Goal: Task Accomplishment & Management: Use online tool/utility

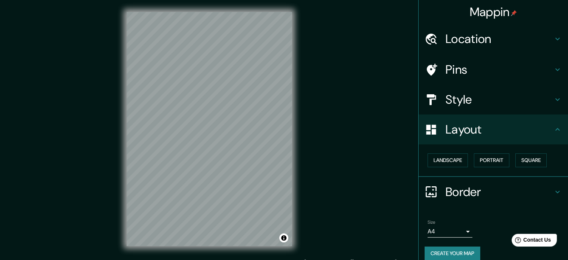
scroll to position [8, 0]
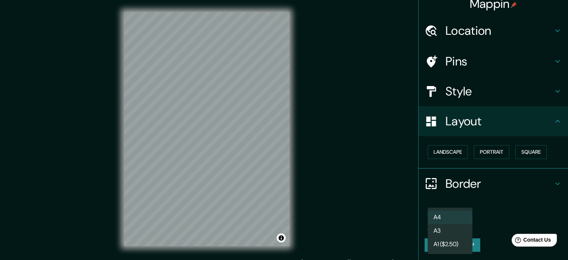
click at [452, 223] on body "Mappin Location [GEOGRAPHIC_DATA], [GEOGRAPHIC_DATA], [GEOGRAPHIC_DATA] Pins St…" at bounding box center [284, 130] width 568 height 260
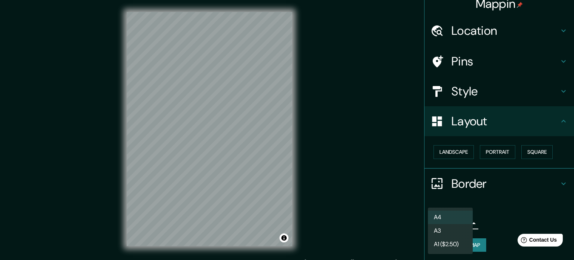
click at [404, 217] on div at bounding box center [287, 130] width 574 height 260
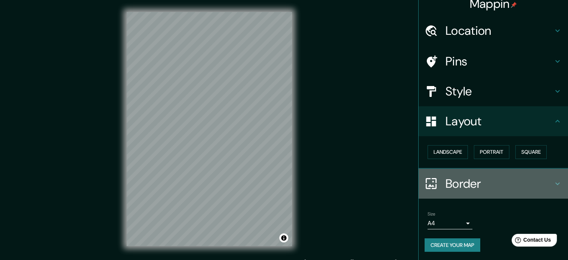
click at [536, 184] on h4 "Border" at bounding box center [500, 183] width 108 height 15
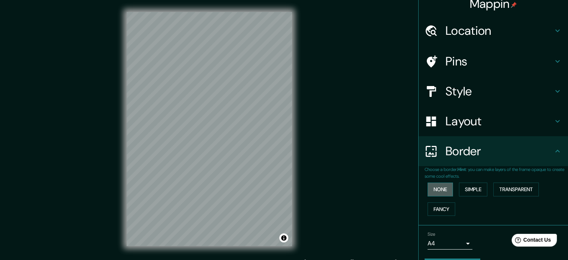
click at [431, 188] on button "None" at bounding box center [440, 189] width 25 height 14
drag, startPoint x: 452, startPoint y: 185, endPoint x: 460, endPoint y: 187, distance: 8.4
click at [452, 185] on div "None Simple Transparent Fancy" at bounding box center [497, 198] width 144 height 39
click at [463, 189] on button "Simple" at bounding box center [473, 189] width 28 height 14
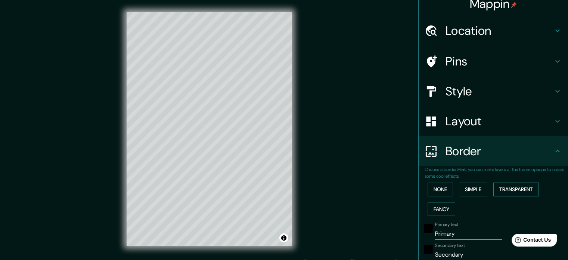
click at [500, 190] on button "Transparent" at bounding box center [517, 189] width 46 height 14
click at [468, 189] on button "Simple" at bounding box center [473, 189] width 28 height 14
click at [440, 210] on button "Fancy" at bounding box center [442, 209] width 28 height 14
click at [438, 185] on button "None" at bounding box center [440, 189] width 25 height 14
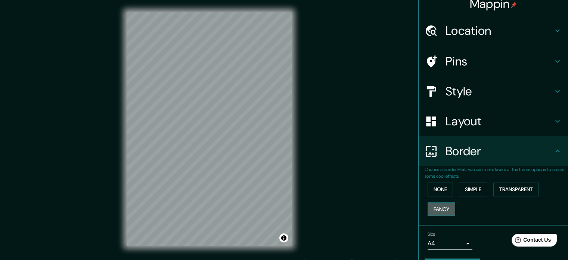
click at [440, 205] on button "Fancy" at bounding box center [442, 209] width 28 height 14
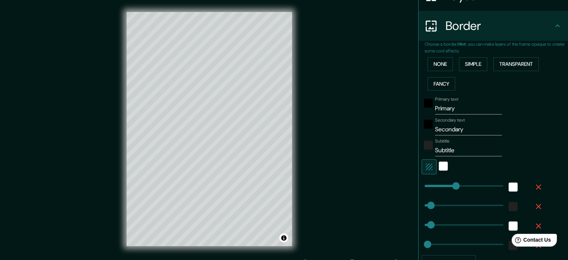
scroll to position [120, 0]
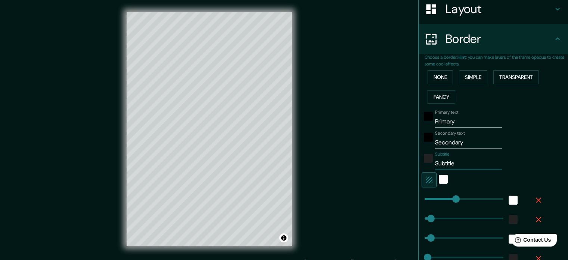
drag, startPoint x: 452, startPoint y: 165, endPoint x: 410, endPoint y: 161, distance: 42.4
click at [410, 161] on div "Mappin Location [GEOGRAPHIC_DATA], [GEOGRAPHIC_DATA], [GEOGRAPHIC_DATA] Pins St…" at bounding box center [284, 135] width 568 height 270
type input "177"
type input "35"
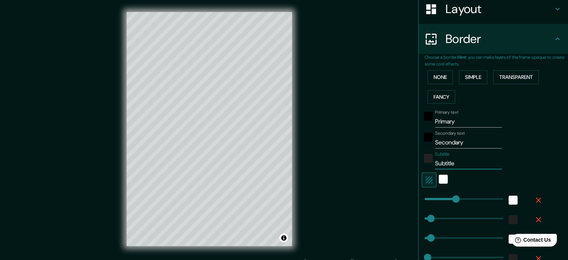
type input "18"
click at [458, 136] on input "Secondary" at bounding box center [468, 142] width 67 height 12
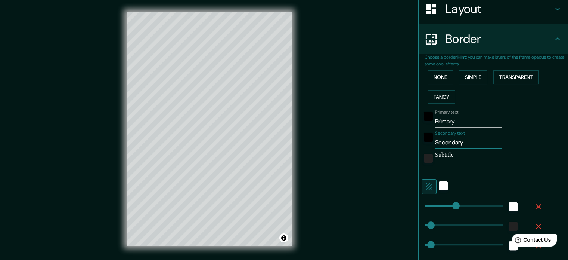
drag, startPoint x: 459, startPoint y: 139, endPoint x: 404, endPoint y: 139, distance: 54.9
click at [404, 139] on div "Mappin Location [GEOGRAPHIC_DATA], [GEOGRAPHIC_DATA], [GEOGRAPHIC_DATA] Pins St…" at bounding box center [284, 135] width 568 height 270
type input "177"
type input "35"
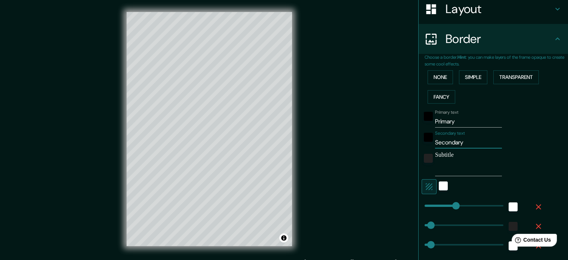
type input "18"
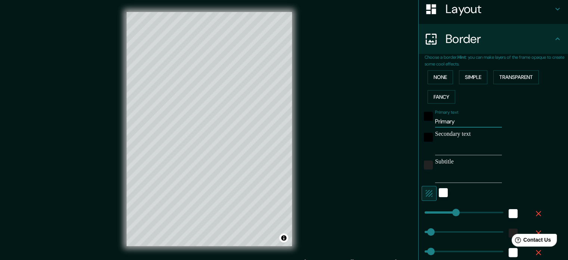
drag, startPoint x: 460, startPoint y: 119, endPoint x: 401, endPoint y: 117, distance: 59.1
click at [401, 117] on div "Mappin Location [GEOGRAPHIC_DATA], [GEOGRAPHIC_DATA], [GEOGRAPHIC_DATA] Pins St…" at bounding box center [284, 135] width 568 height 270
type input "177"
type input "35"
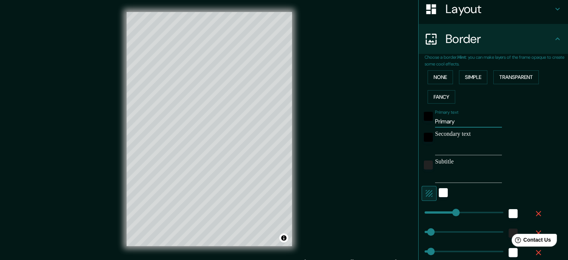
type input "18"
type input "L"
type input "177"
type input "35"
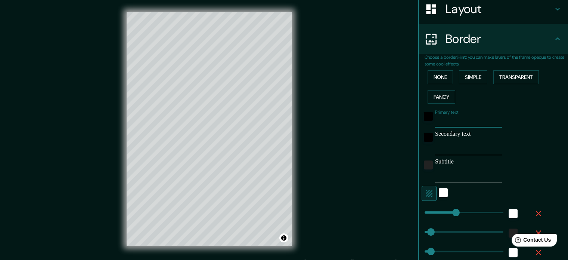
type input "18"
type input "La"
type input "177"
type input "35"
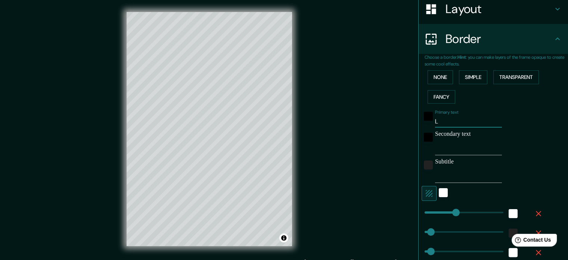
type input "18"
type input "La"
type input "177"
type input "35"
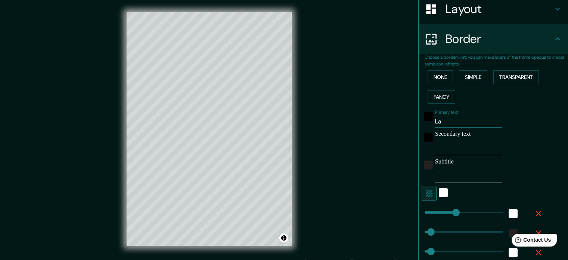
type input "18"
type input "La r"
type input "177"
type input "35"
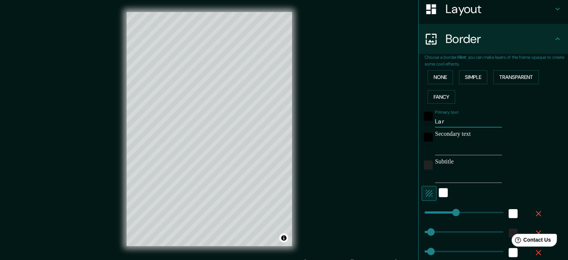
type input "18"
type input "La re"
type input "177"
type input "35"
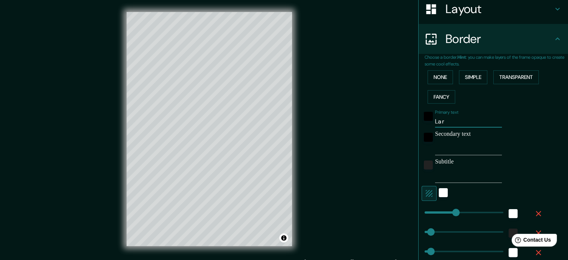
type input "18"
type input "La ren"
type input "177"
type input "35"
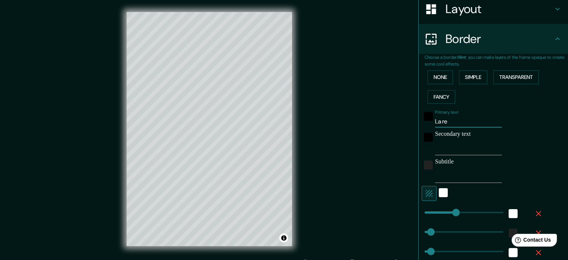
type input "18"
type input "[PERSON_NAME]"
type input "177"
type input "35"
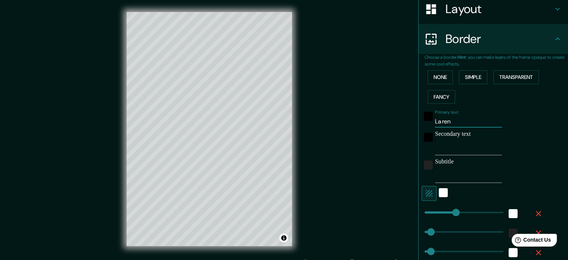
type input "18"
type input "La renco"
type input "177"
type input "35"
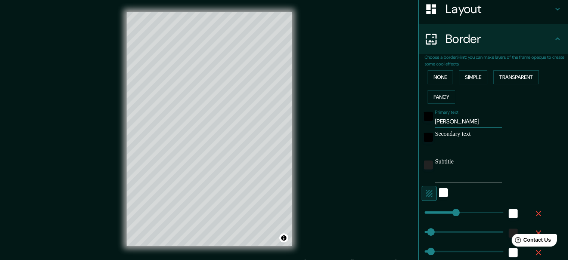
type input "18"
type input "La rencon"
type input "177"
type input "35"
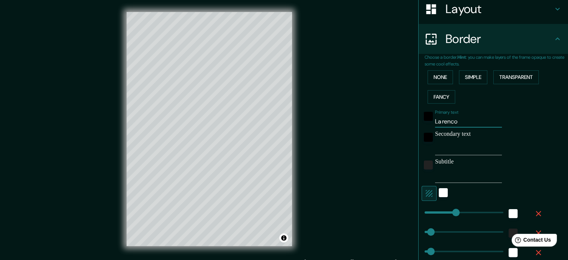
type input "18"
type input "La rencont"
type input "177"
type input "35"
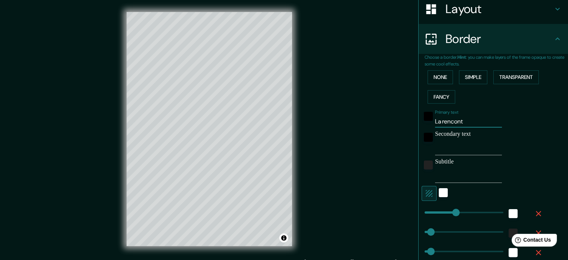
type input "18"
type input "La rencontr"
type input "177"
type input "35"
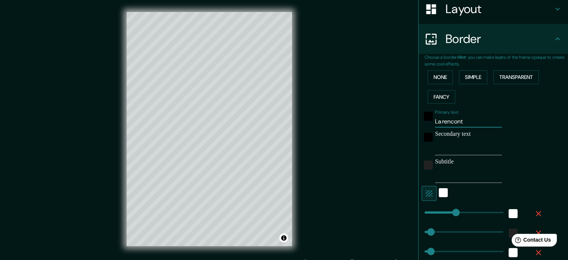
type input "18"
type input "La rencontre"
type input "177"
type input "35"
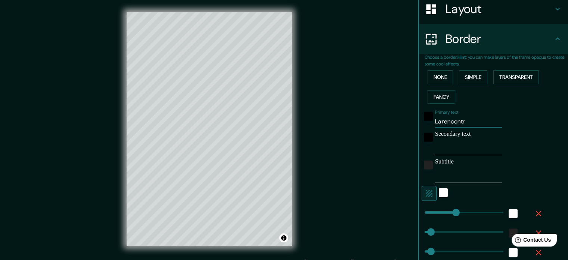
type input "18"
type input "177"
type input "La rencontre"
type input "104"
drag, startPoint x: 454, startPoint y: 197, endPoint x: 438, endPoint y: 197, distance: 16.4
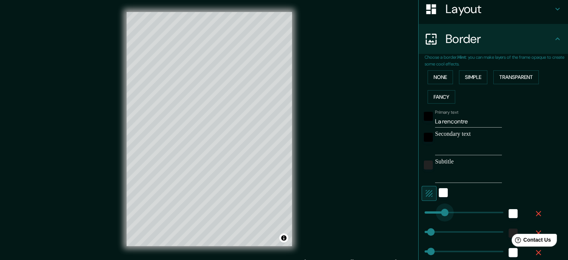
type input "35"
type input "18"
click at [444, 71] on button "None" at bounding box center [440, 77] width 25 height 14
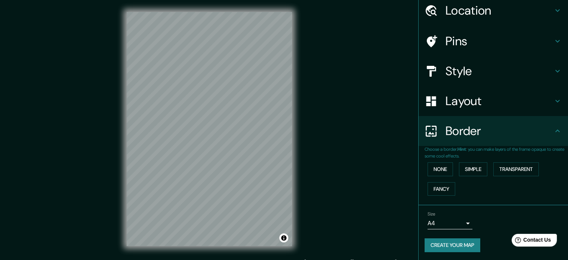
click at [454, 243] on button "Create your map" at bounding box center [453, 245] width 56 height 14
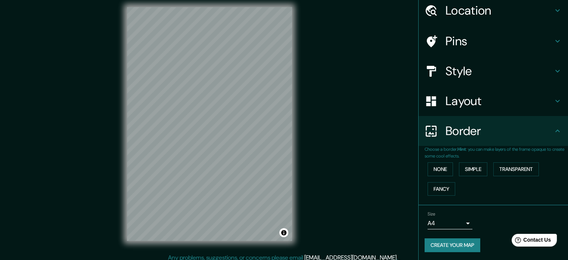
scroll to position [10, 0]
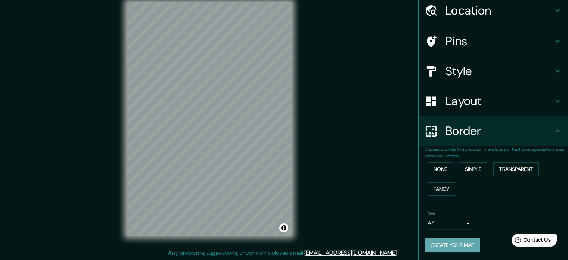
click at [431, 249] on button "Create your map" at bounding box center [453, 245] width 56 height 14
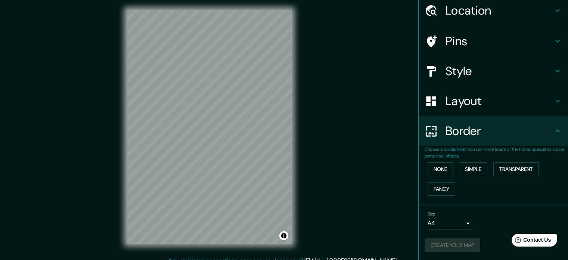
scroll to position [0, 0]
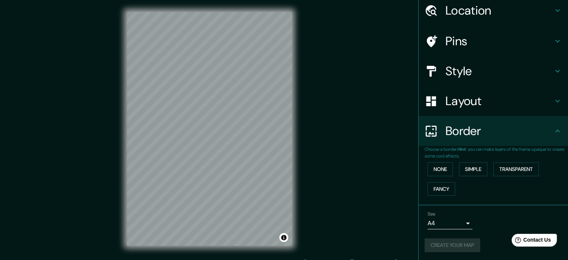
click at [368, 129] on div "Mappin Location [GEOGRAPHIC_DATA], [GEOGRAPHIC_DATA], [GEOGRAPHIC_DATA] Pins St…" at bounding box center [284, 135] width 568 height 270
click at [453, 240] on button "Create your map" at bounding box center [453, 245] width 56 height 14
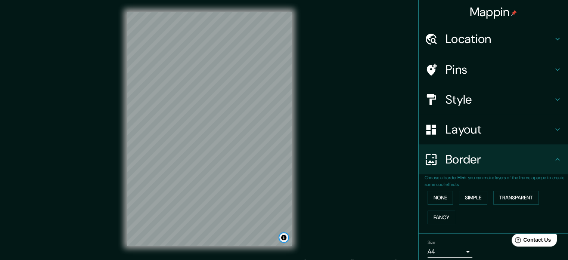
click at [283, 241] on button "Toggle attribution" at bounding box center [284, 237] width 9 height 9
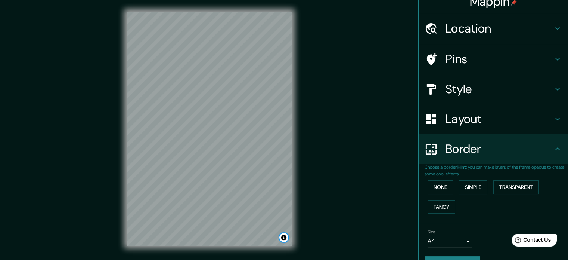
scroll to position [28, 0]
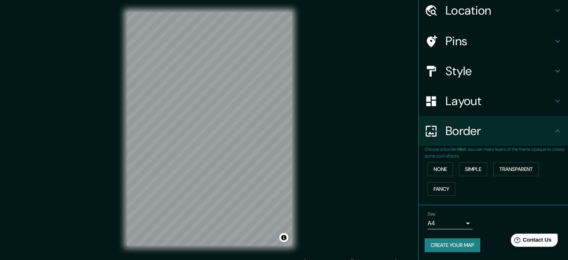
click at [521, 238] on icon at bounding box center [518, 240] width 6 height 6
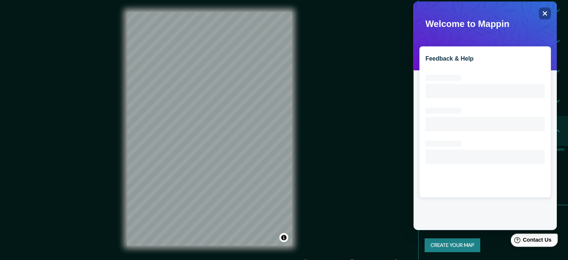
scroll to position [0, 0]
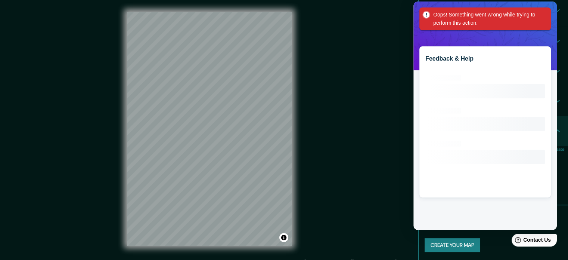
click at [552, 16] on div "Feedback & Help Loading interface..." at bounding box center [486, 115] width 144 height 228
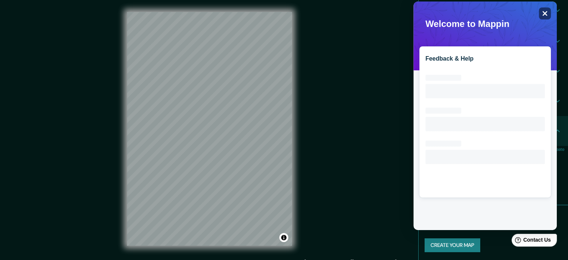
click at [546, 13] on icon "Close" at bounding box center [545, 13] width 6 height 6
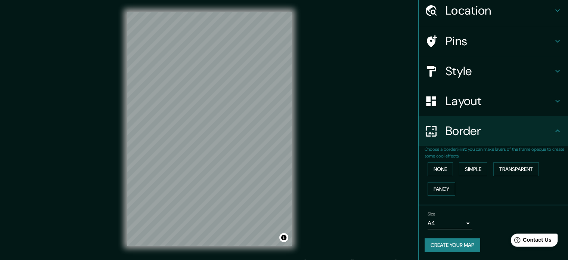
click at [525, 240] on div "Help Contact Us" at bounding box center [534, 239] width 47 height 13
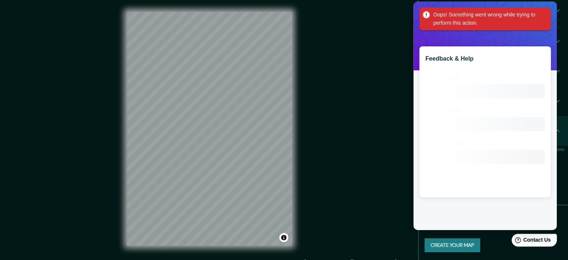
click at [545, 12] on div "Oops! Something went wrong while trying to perform this action." at bounding box center [486, 18] width 132 height 23
click at [549, 16] on div "Oops! Something went wrong while trying to perform this action." at bounding box center [486, 18] width 132 height 23
click at [557, 19] on div "Feedback & Help Loading interface..." at bounding box center [486, 115] width 144 height 228
click at [552, 15] on div "Feedback & Help Loading interface..." at bounding box center [486, 115] width 144 height 228
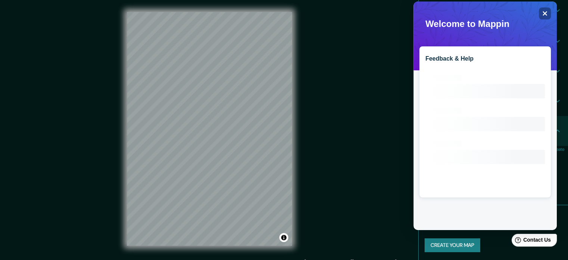
click at [378, 81] on div "Mappin Location [GEOGRAPHIC_DATA], [GEOGRAPHIC_DATA], [GEOGRAPHIC_DATA] Pins St…" at bounding box center [284, 135] width 568 height 270
click at [545, 12] on icon "Close" at bounding box center [545, 13] width 6 height 6
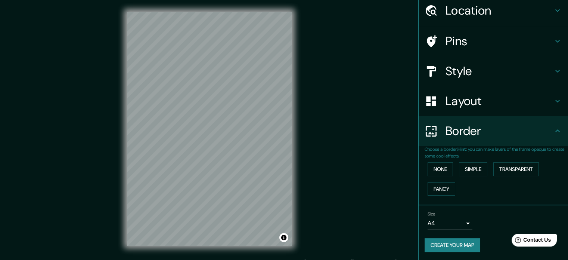
click at [296, 252] on div "© Mapbox © OpenStreetMap Improve this map" at bounding box center [209, 129] width 189 height 258
click at [470, 19] on div "Location" at bounding box center [494, 11] width 150 height 30
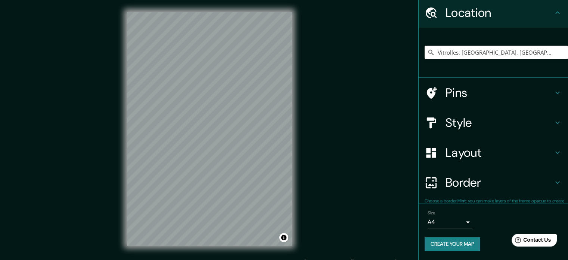
scroll to position [25, 0]
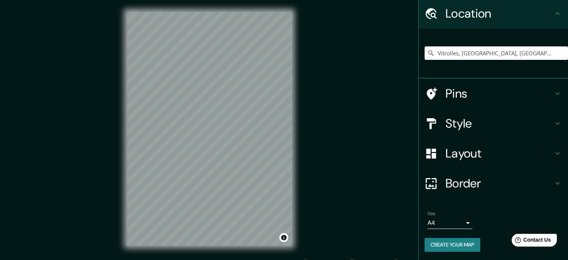
click at [486, 43] on div "Vitrolles, [GEOGRAPHIC_DATA], [GEOGRAPHIC_DATA]" at bounding box center [497, 52] width 144 height 37
click at [496, 54] on input "Vitrolles, [GEOGRAPHIC_DATA], [GEOGRAPHIC_DATA]" at bounding box center [497, 52] width 144 height 13
click at [560, 53] on icon "Clear" at bounding box center [562, 53] width 4 height 4
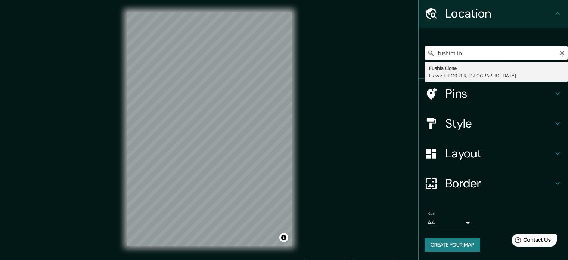
click at [450, 53] on input "fushim in" at bounding box center [497, 52] width 144 height 13
click at [480, 55] on input "fushimi in" at bounding box center [497, 52] width 144 height 13
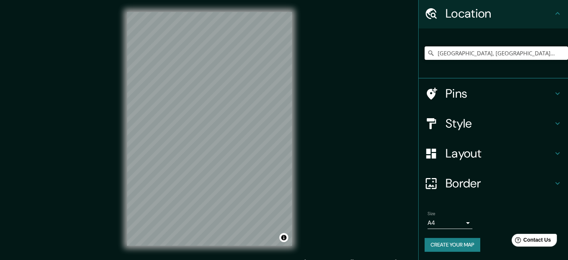
scroll to position [0, 0]
click at [537, 47] on input "[GEOGRAPHIC_DATA], [GEOGRAPHIC_DATA], préfecture de [GEOGRAPHIC_DATA], [GEOGRAP…" at bounding box center [497, 52] width 144 height 13
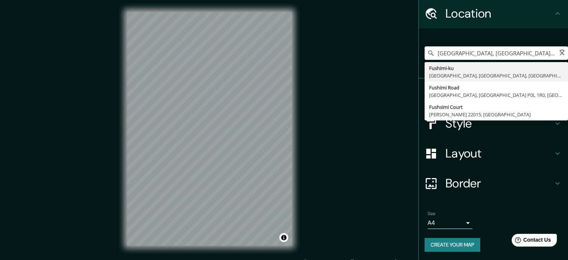
paste input "[STREET_ADDRESS]"
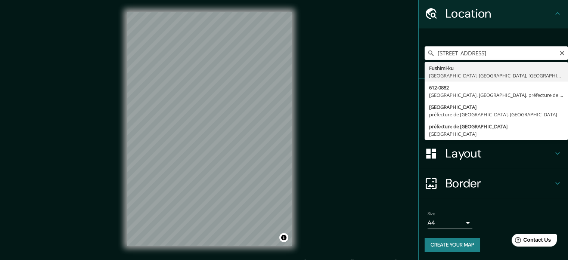
type input "[GEOGRAPHIC_DATA], [GEOGRAPHIC_DATA], préfecture de [GEOGRAPHIC_DATA], [GEOGRAP…"
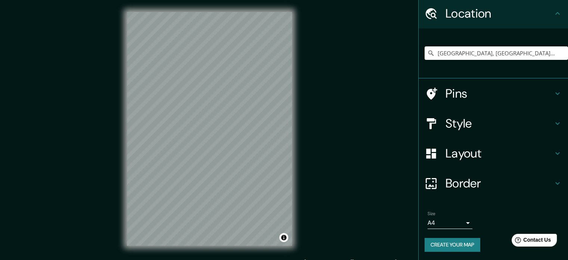
click at [507, 117] on h4 "Style" at bounding box center [500, 123] width 108 height 15
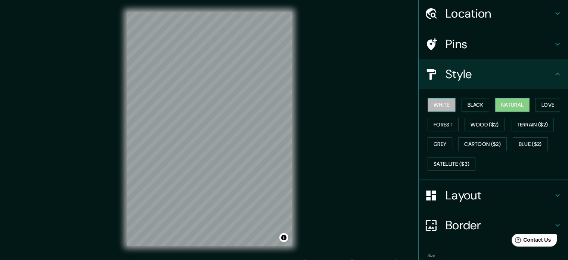
click at [430, 99] on button "White" at bounding box center [442, 105] width 28 height 14
click at [468, 103] on button "Black" at bounding box center [476, 105] width 28 height 14
click at [488, 104] on div "White Black Natural Love Forest Wood ($2) Terrain ($2) Grey Cartoon ($2) Blue (…" at bounding box center [497, 134] width 144 height 78
click at [496, 104] on button "Natural" at bounding box center [513, 105] width 34 height 14
click at [540, 104] on button "Love" at bounding box center [548, 105] width 25 height 14
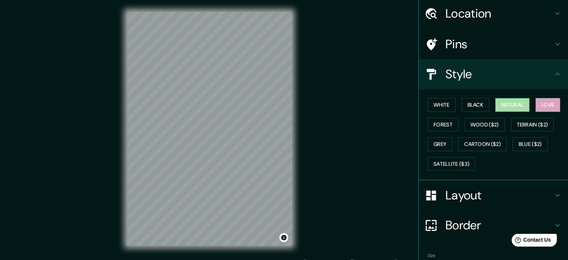
click at [510, 104] on button "Natural" at bounding box center [513, 105] width 34 height 14
click at [465, 105] on button "Black" at bounding box center [476, 105] width 28 height 14
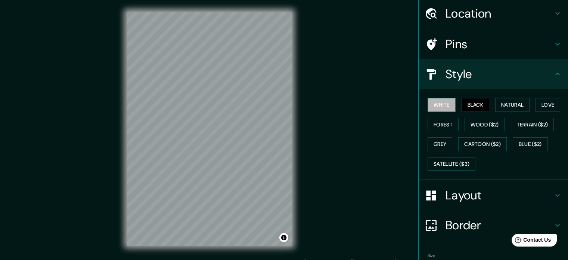
click at [442, 103] on button "White" at bounding box center [442, 105] width 28 height 14
click at [510, 99] on button "Natural" at bounding box center [513, 105] width 34 height 14
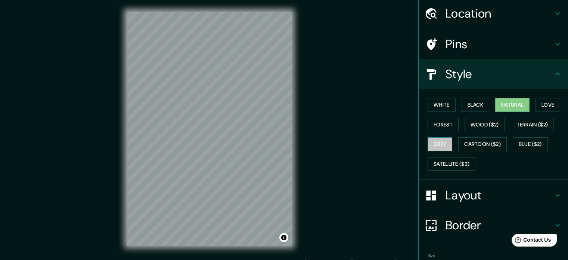
click at [431, 137] on button "Grey" at bounding box center [440, 144] width 25 height 14
click at [442, 126] on button "Forest" at bounding box center [443, 125] width 31 height 14
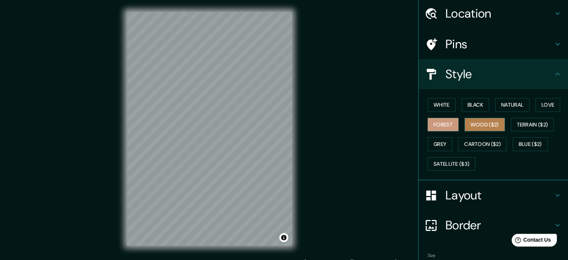
click at [475, 125] on button "Wood ($2)" at bounding box center [485, 125] width 40 height 14
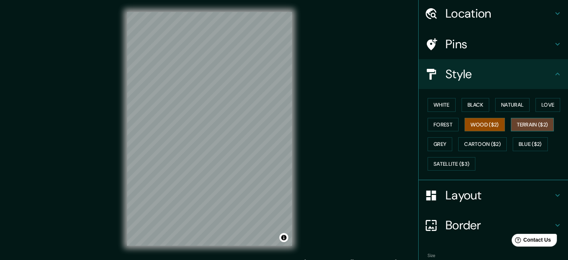
click at [517, 124] on button "Terrain ($2)" at bounding box center [532, 125] width 43 height 14
click at [519, 143] on button "Blue ($2)" at bounding box center [530, 144] width 35 height 14
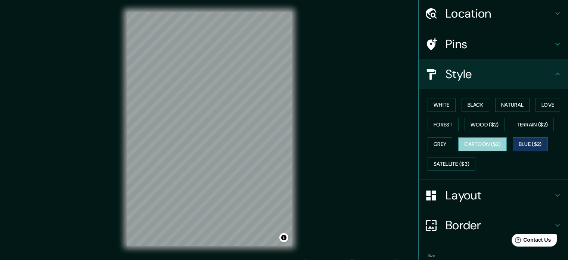
click at [481, 145] on button "Cartoon ($2)" at bounding box center [483, 144] width 49 height 14
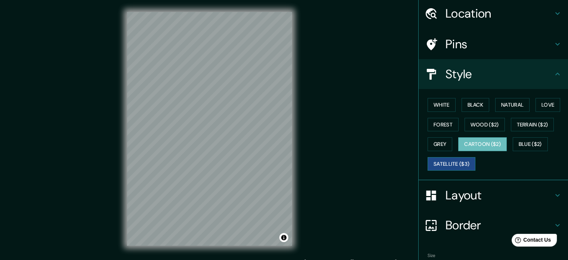
click at [442, 162] on button "Satellite ($3)" at bounding box center [452, 164] width 48 height 14
click at [439, 99] on button "White" at bounding box center [442, 105] width 28 height 14
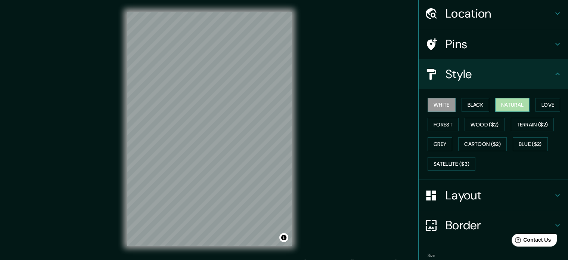
click at [506, 99] on button "Natural" at bounding box center [513, 105] width 34 height 14
